Goal: Obtain resource: Download file/media

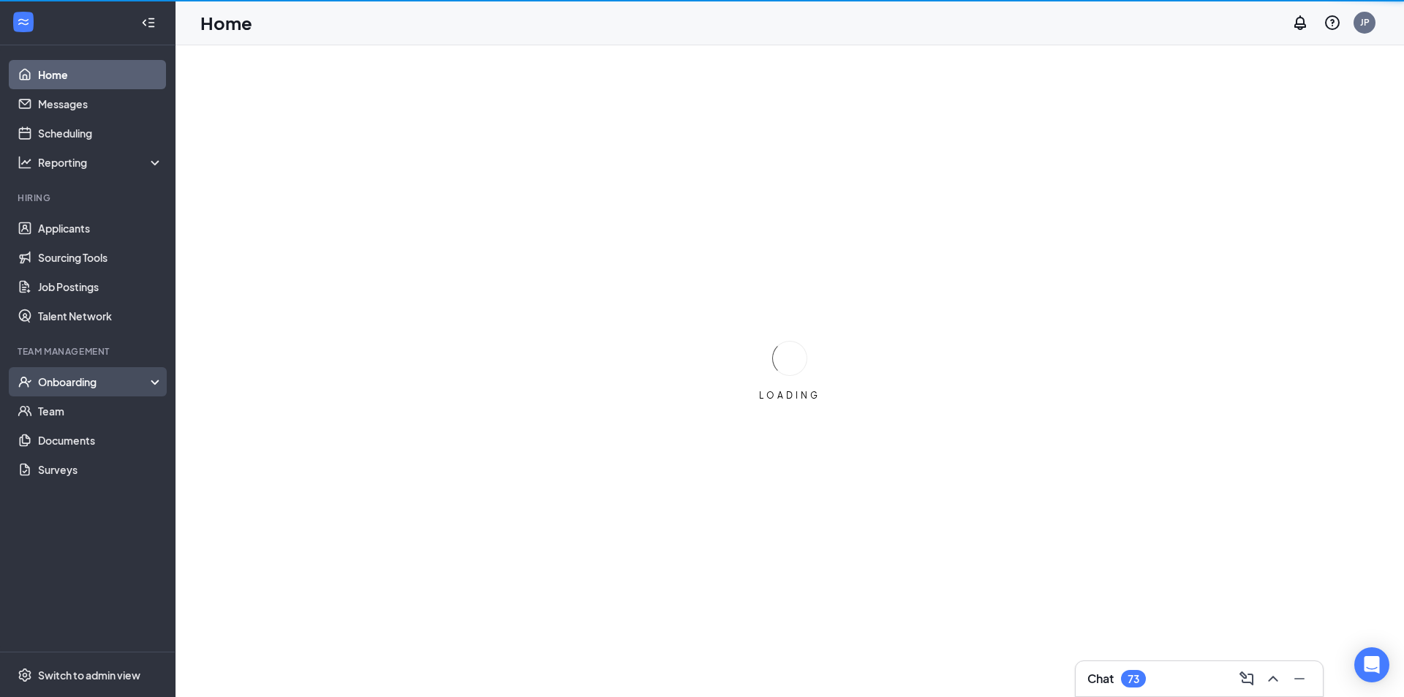
click at [72, 382] on div "Onboarding" at bounding box center [94, 381] width 113 height 15
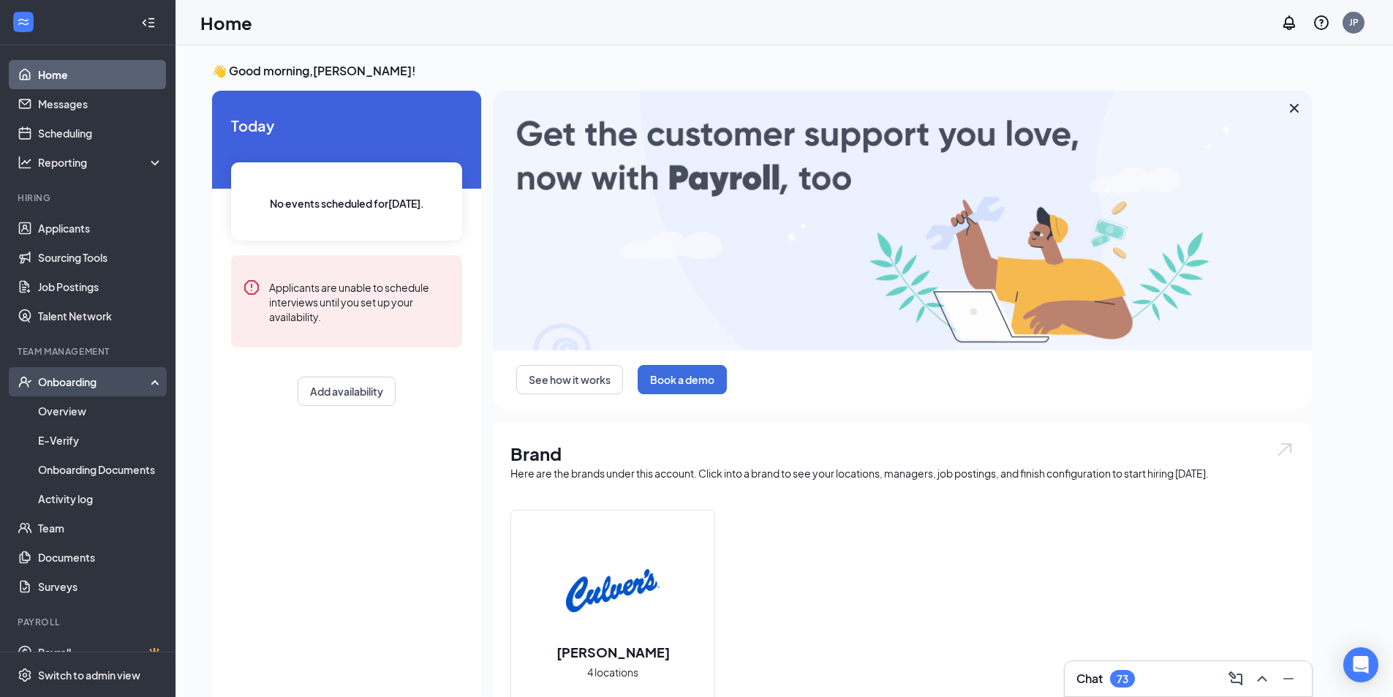
click at [80, 379] on div "Onboarding" at bounding box center [94, 381] width 113 height 15
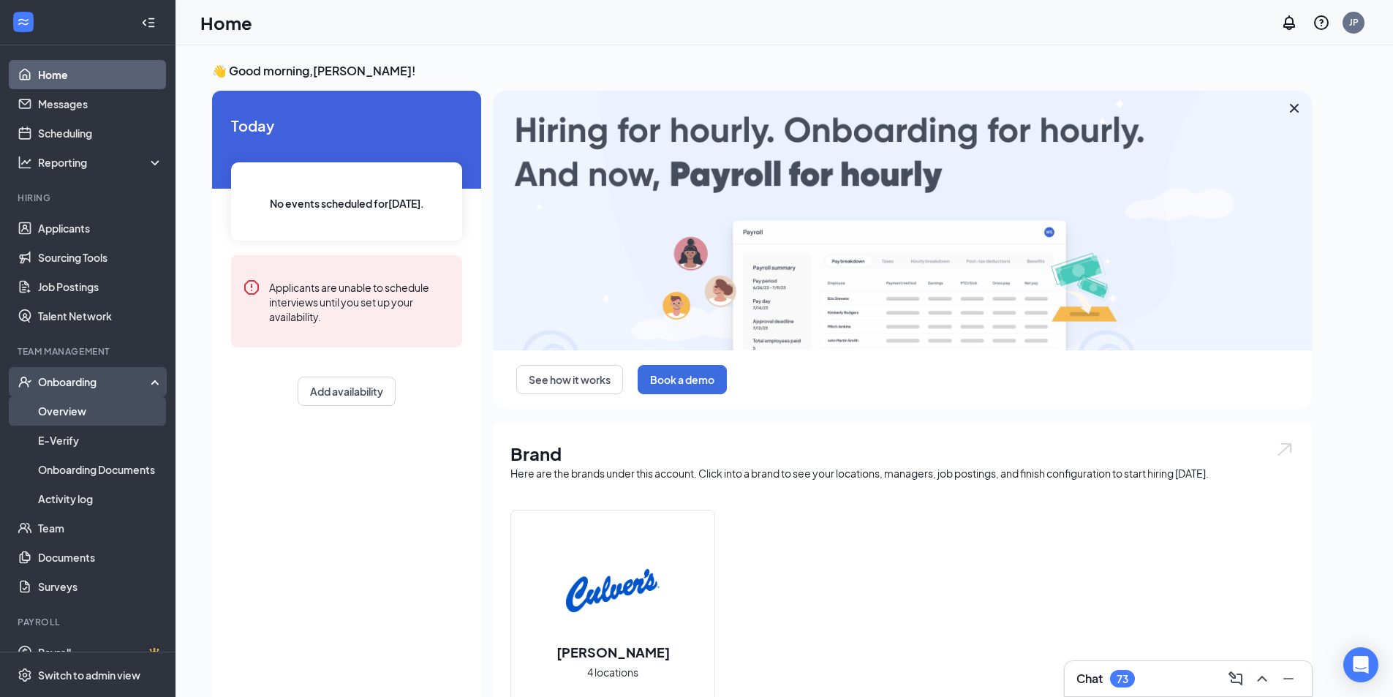
click at [56, 409] on link "Overview" at bounding box center [100, 410] width 125 height 29
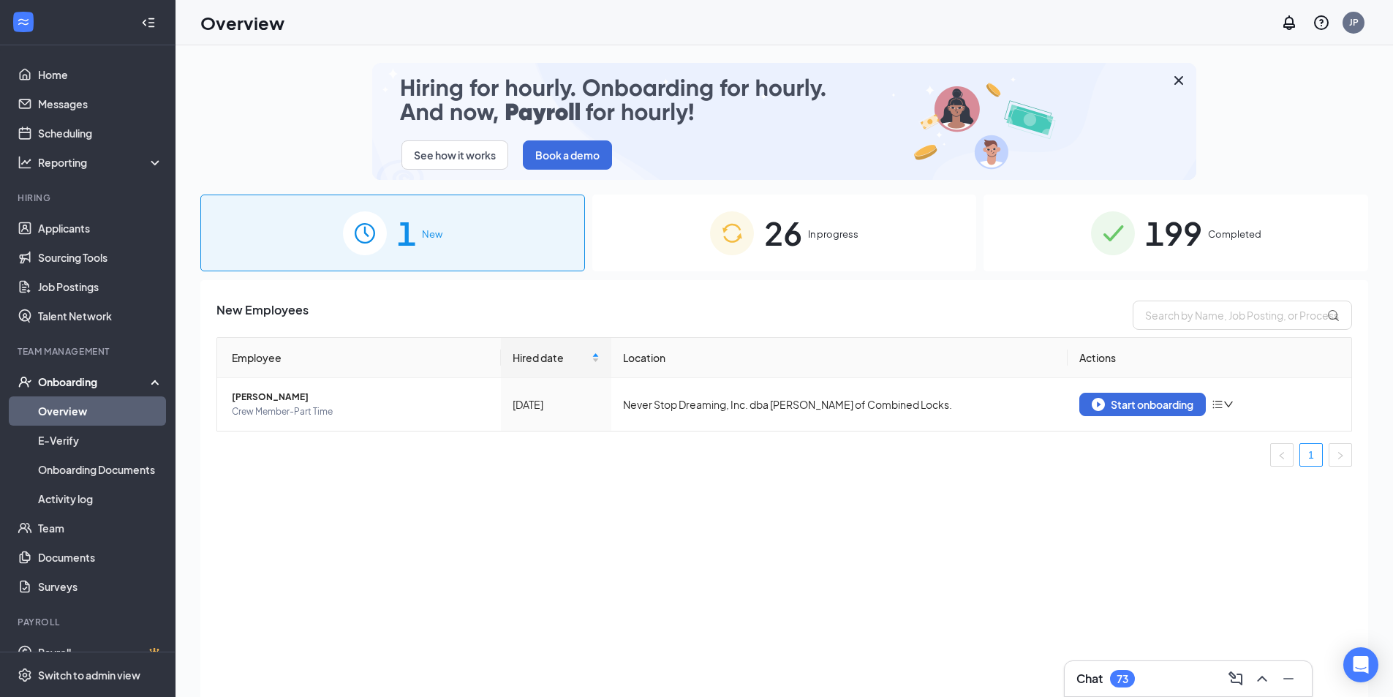
click at [1062, 230] on div "199 Completed" at bounding box center [1175, 232] width 385 height 77
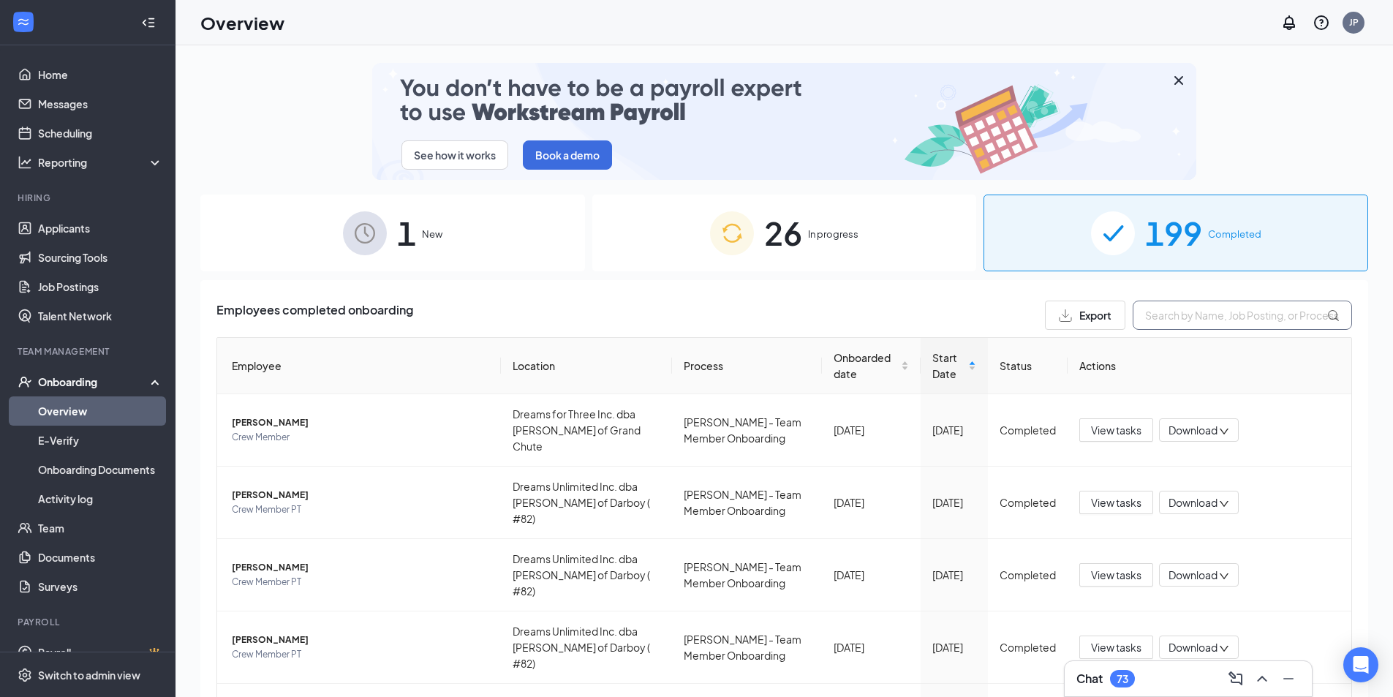
click at [1164, 319] on input "text" at bounding box center [1241, 314] width 219 height 29
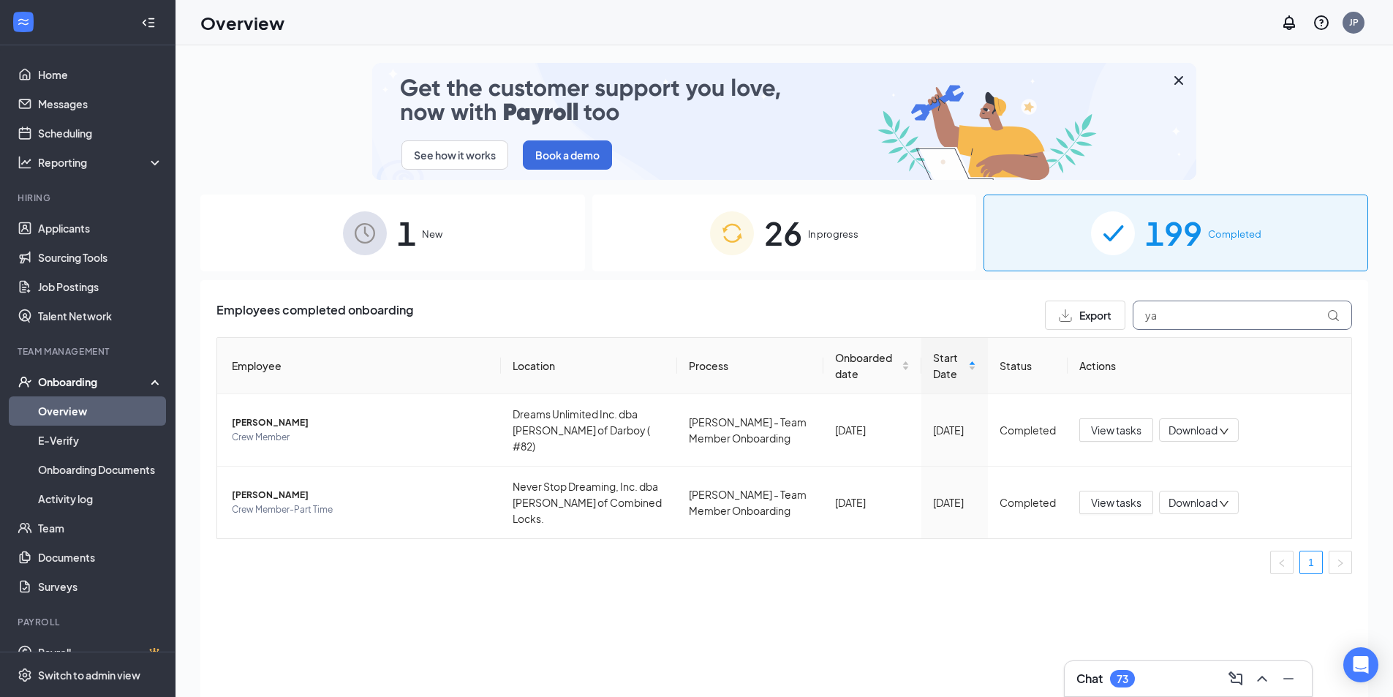
type input "y"
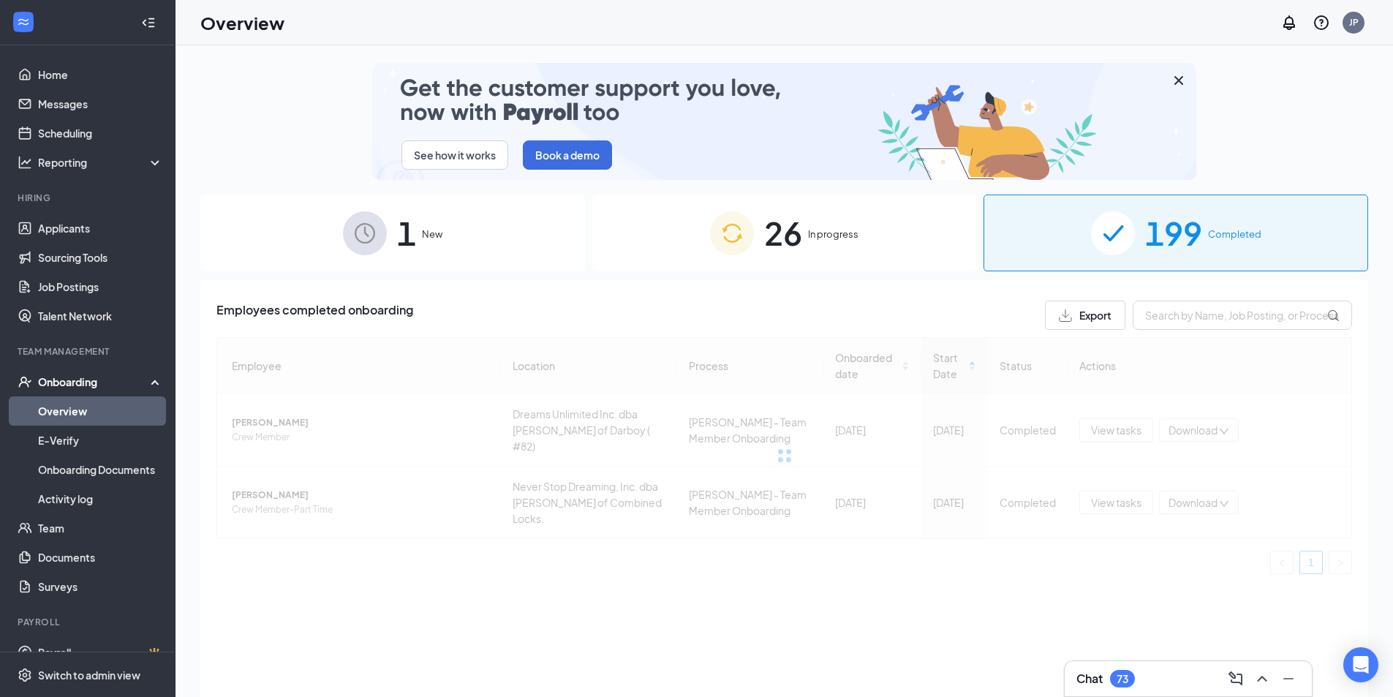
click at [912, 237] on div "26 In progress" at bounding box center [784, 232] width 385 height 77
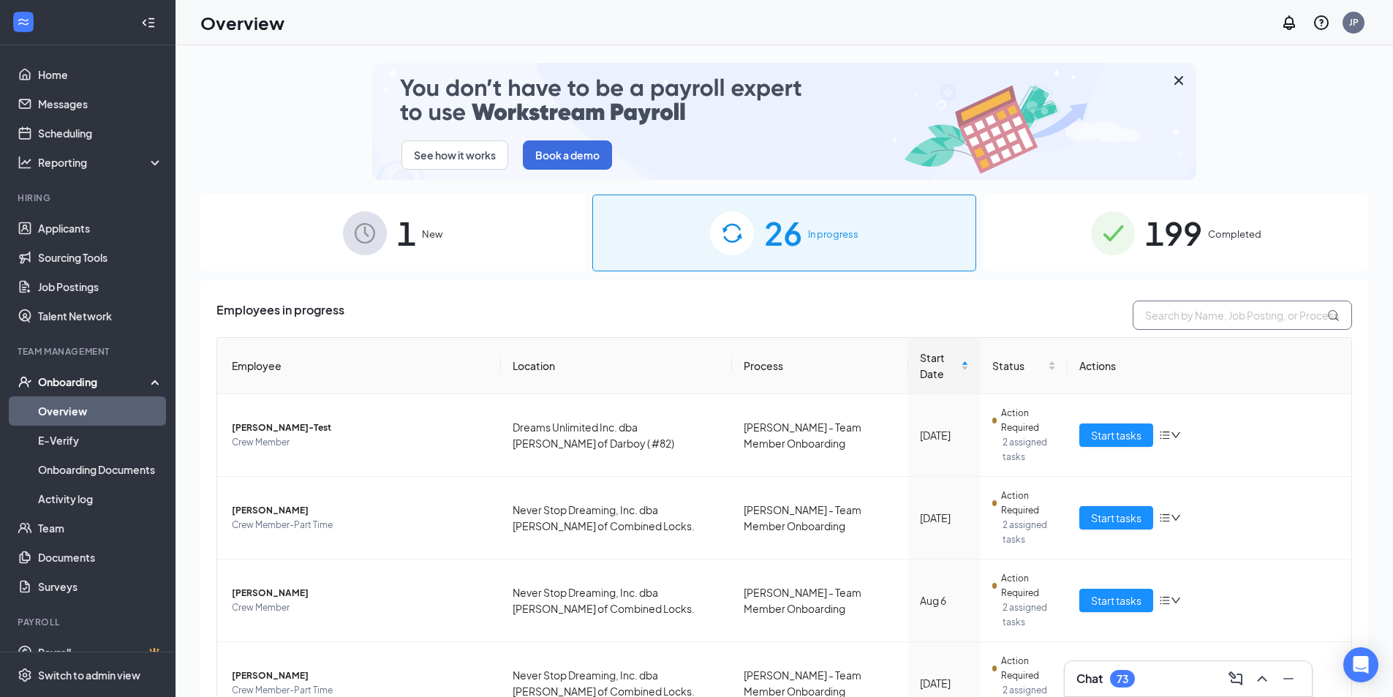
click at [1175, 316] on input "text" at bounding box center [1241, 314] width 219 height 29
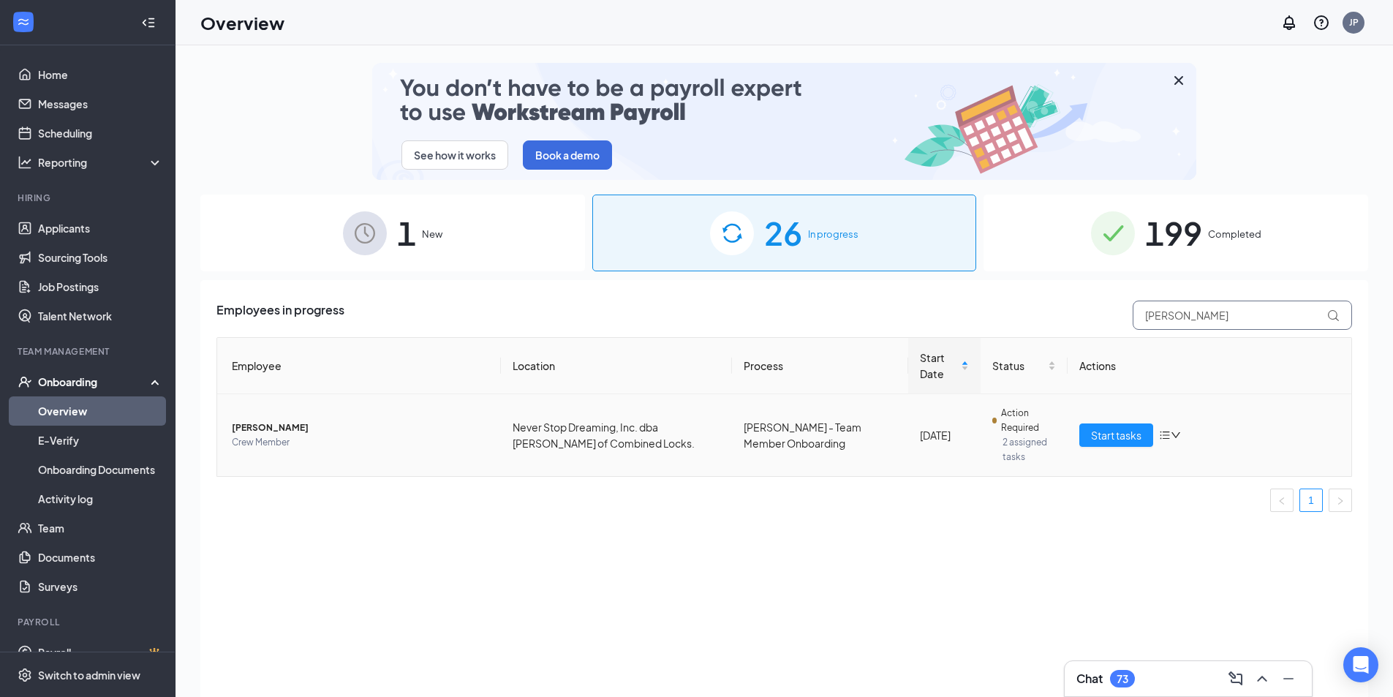
type input "[PERSON_NAME]"
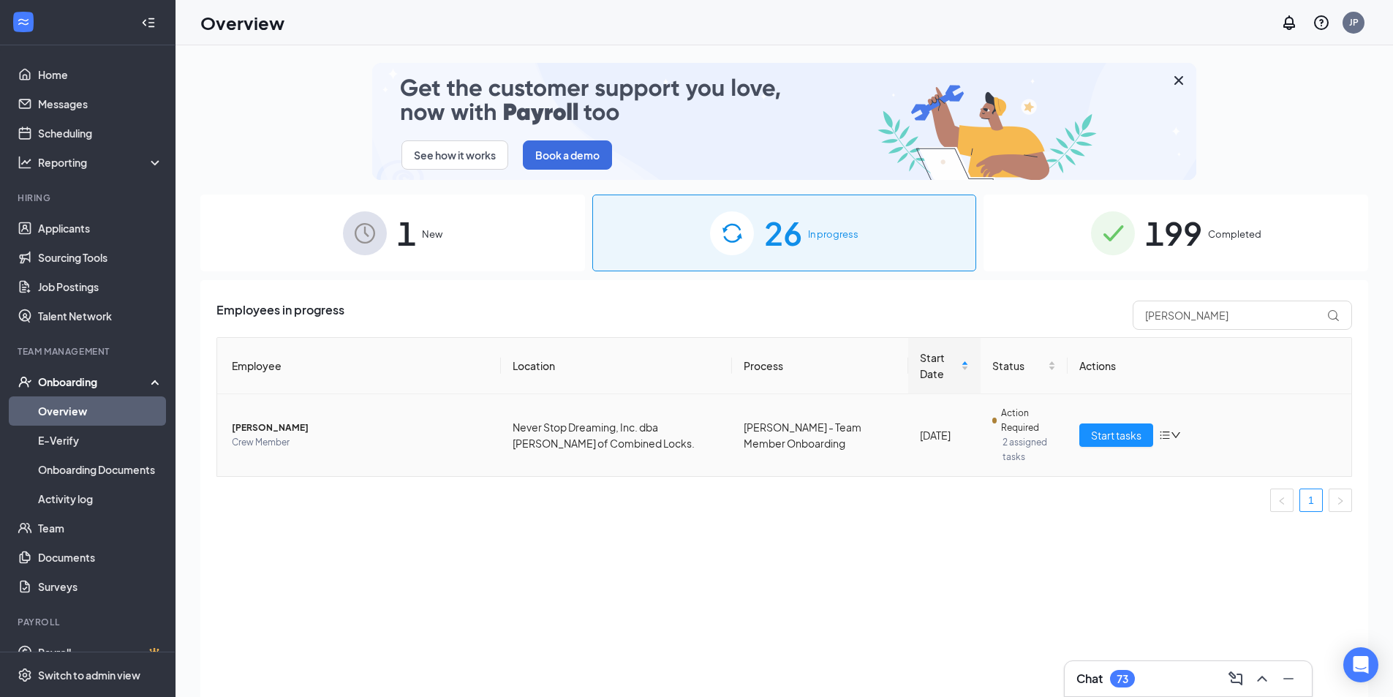
click at [450, 436] on span "Crew Member" at bounding box center [360, 442] width 257 height 15
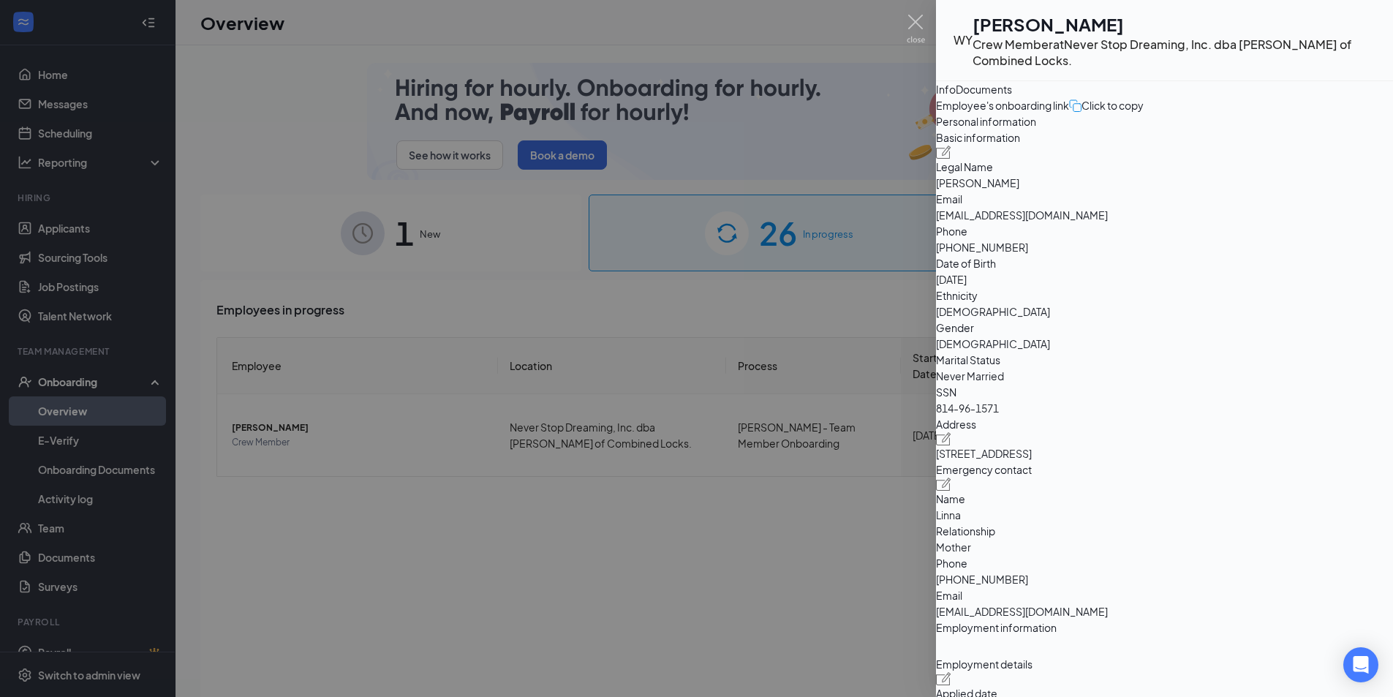
click at [1012, 97] on div "Documents" at bounding box center [984, 89] width 56 height 16
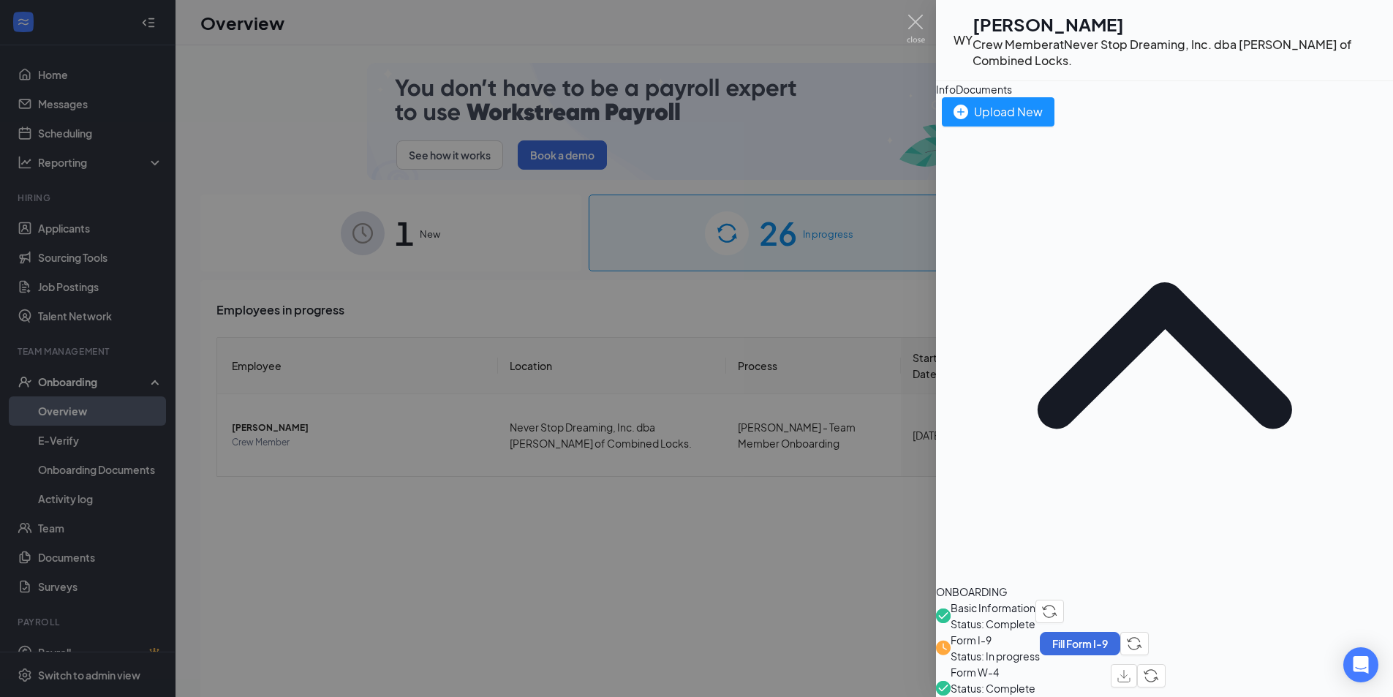
click at [1034, 664] on span "Form W-4" at bounding box center [1030, 672] width 160 height 16
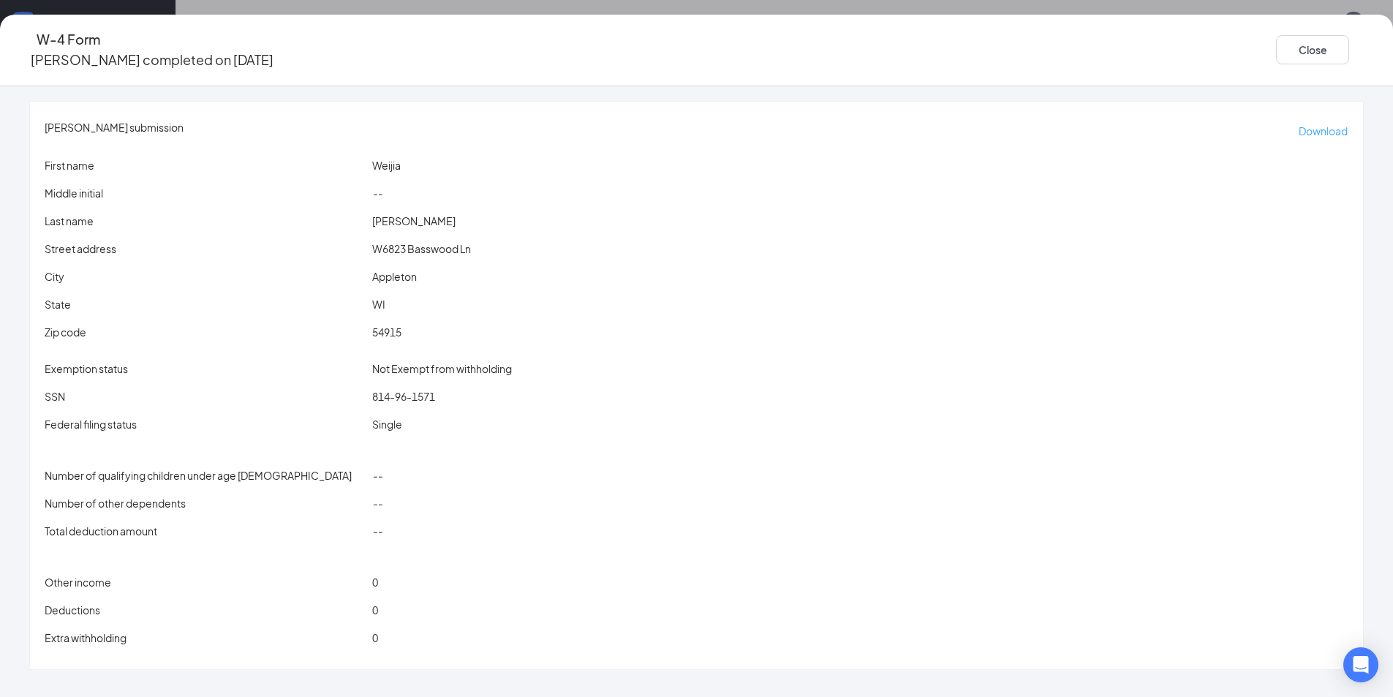
click at [1298, 119] on button "Download" at bounding box center [1323, 130] width 50 height 23
click at [1276, 45] on button "Close" at bounding box center [1312, 49] width 73 height 29
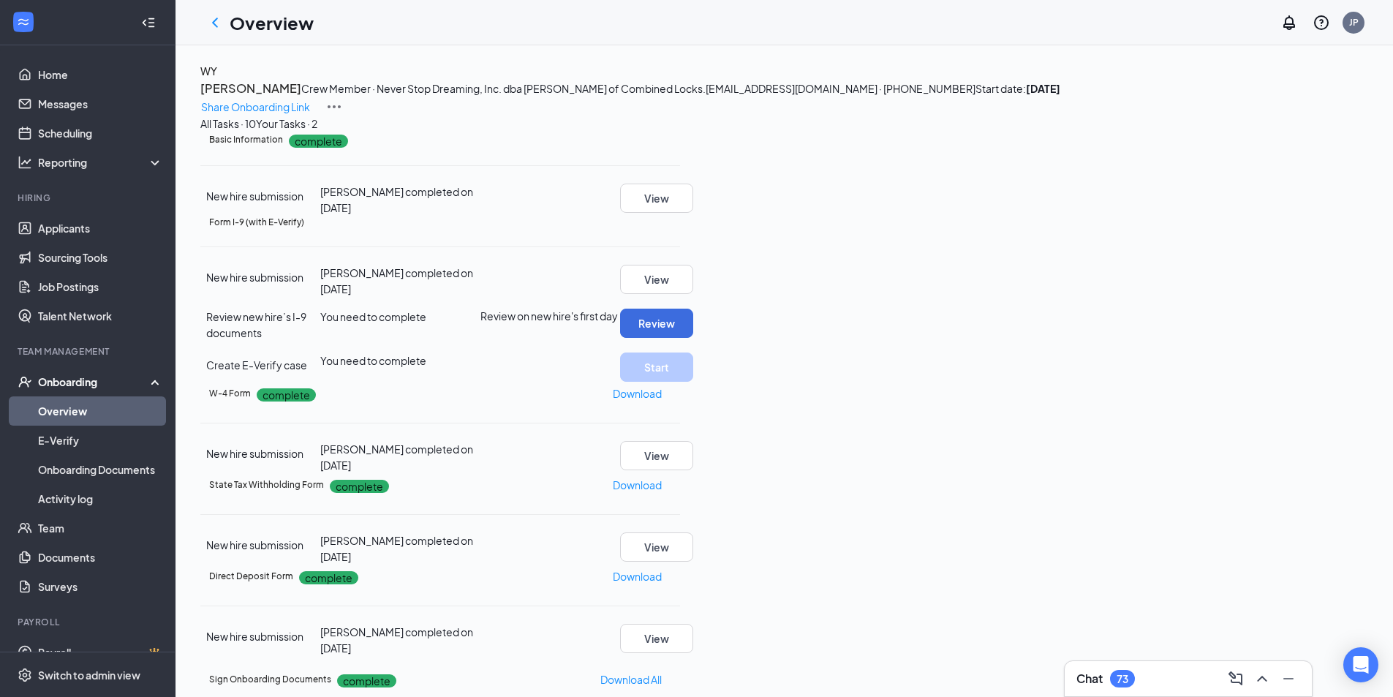
scroll to position [292, 0]
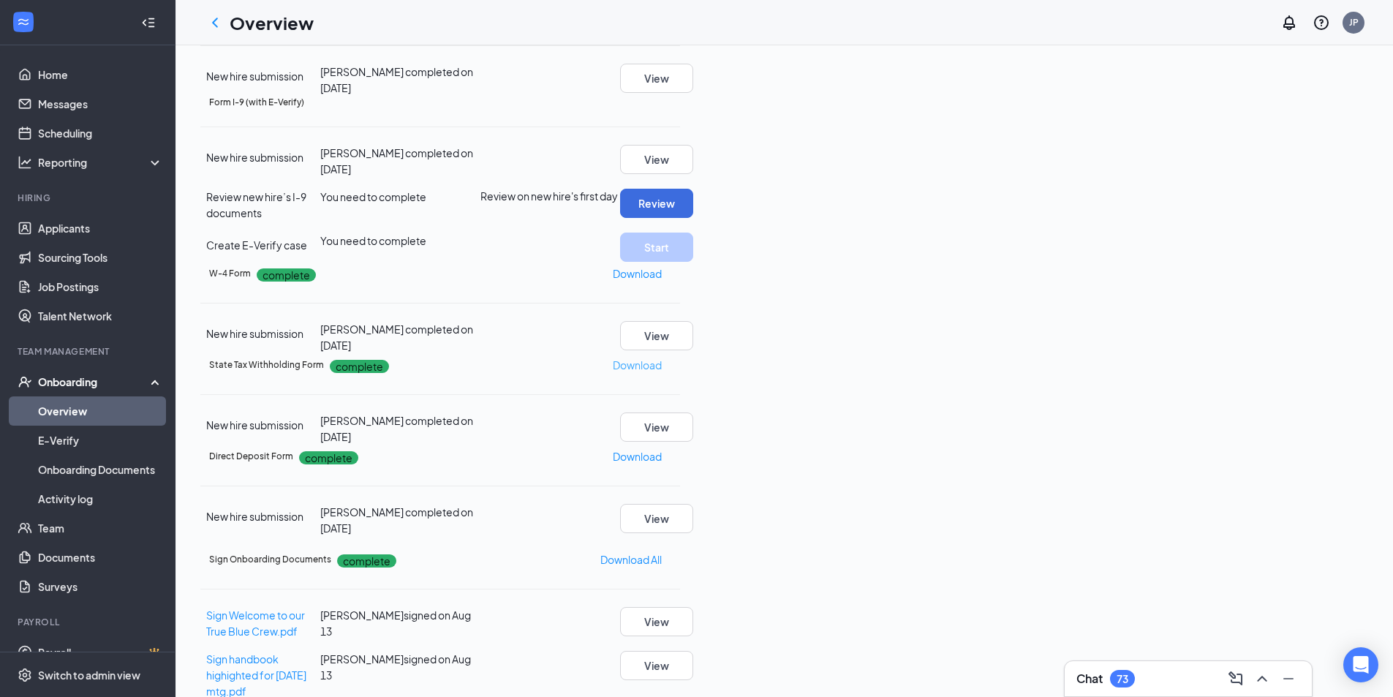
click at [662, 373] on p "Download" at bounding box center [637, 365] width 49 height 16
